Goal: Transaction & Acquisition: Book appointment/travel/reservation

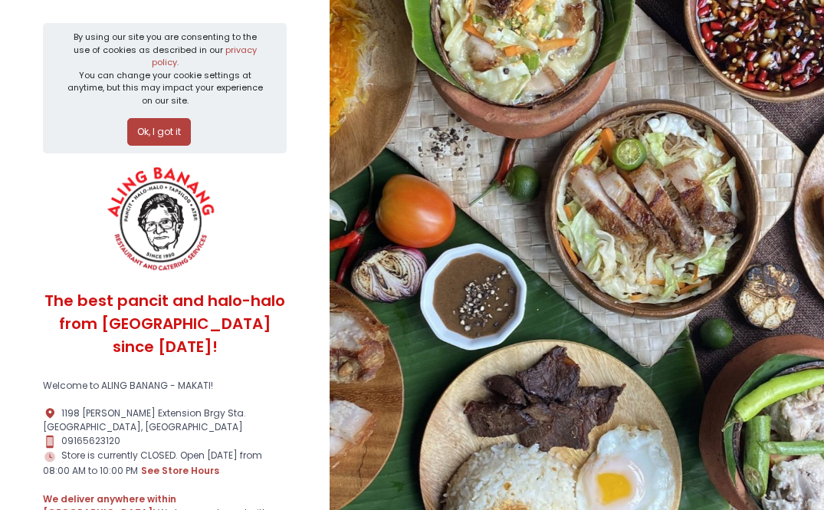
click at [164, 118] on button "Ok, I got it" at bounding box center [159, 132] width 64 height 28
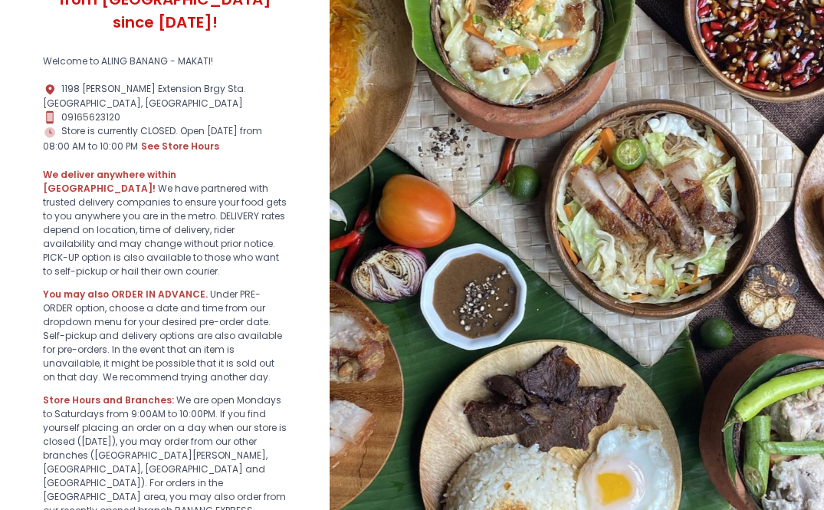
scroll to position [356, 0]
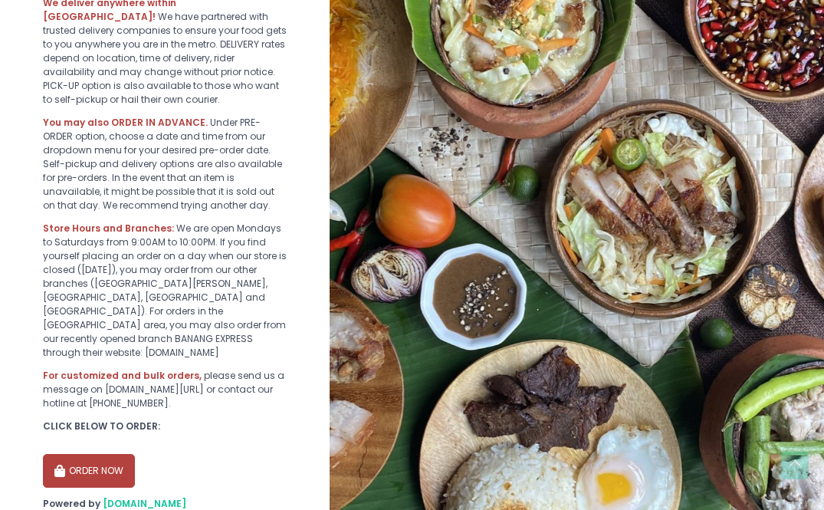
click at [91, 454] on button "ORDER NOW" at bounding box center [89, 471] width 92 height 34
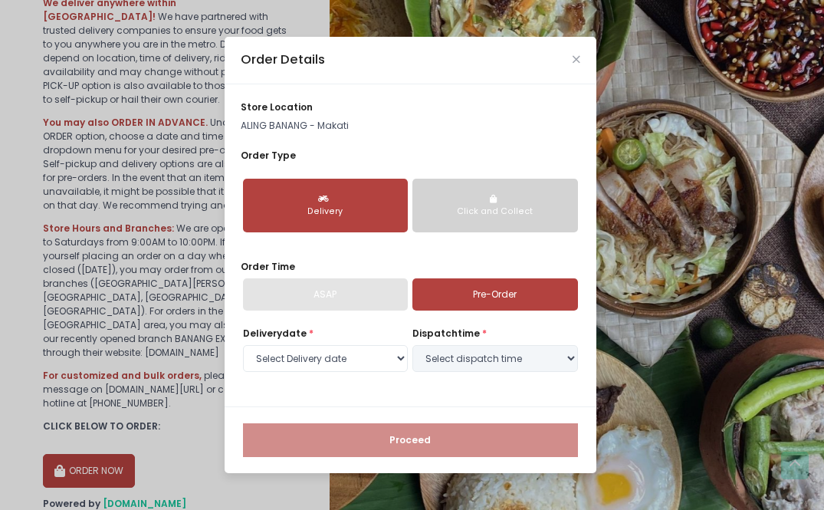
select select "[DATE]"
click at [345, 208] on div "Delivery" at bounding box center [326, 211] width 146 height 12
click at [447, 287] on link "Pre-Order" at bounding box center [495, 294] width 166 height 32
click at [512, 354] on select "Select dispatch time 08:00 AM - 08:30 AM 08:30 AM - 09:00 AM 09:00 AM - 09:30 A…" at bounding box center [495, 359] width 166 height 28
select select "12:30"
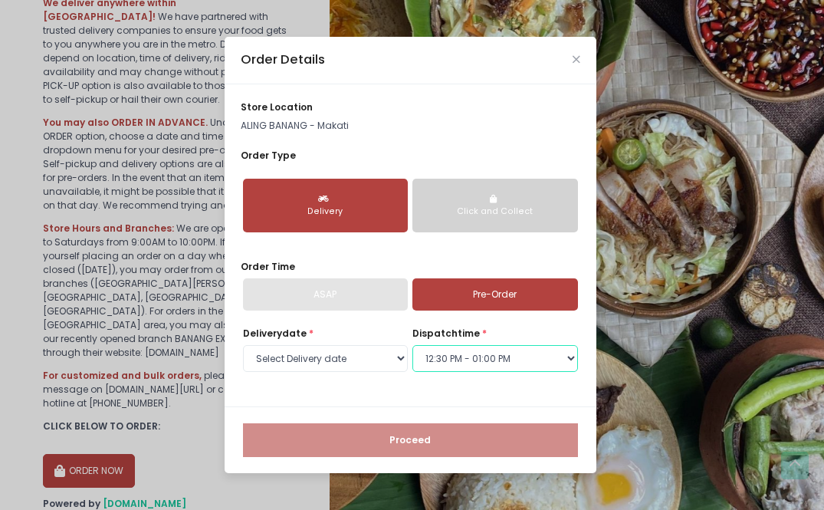
click at [412, 345] on select "Select dispatch time 08:00 AM - 08:30 AM 08:30 AM - 09:00 AM 09:00 AM - 09:30 A…" at bounding box center [495, 359] width 166 height 28
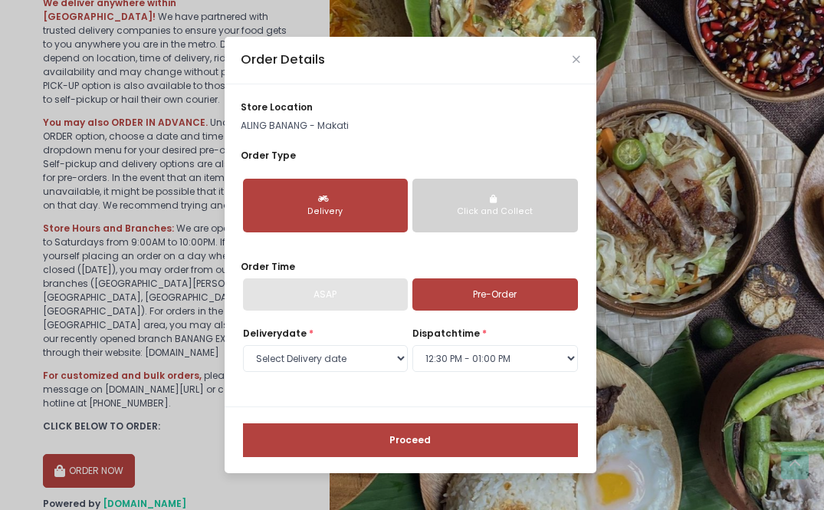
click at [424, 434] on button "Proceed" at bounding box center [410, 440] width 335 height 34
